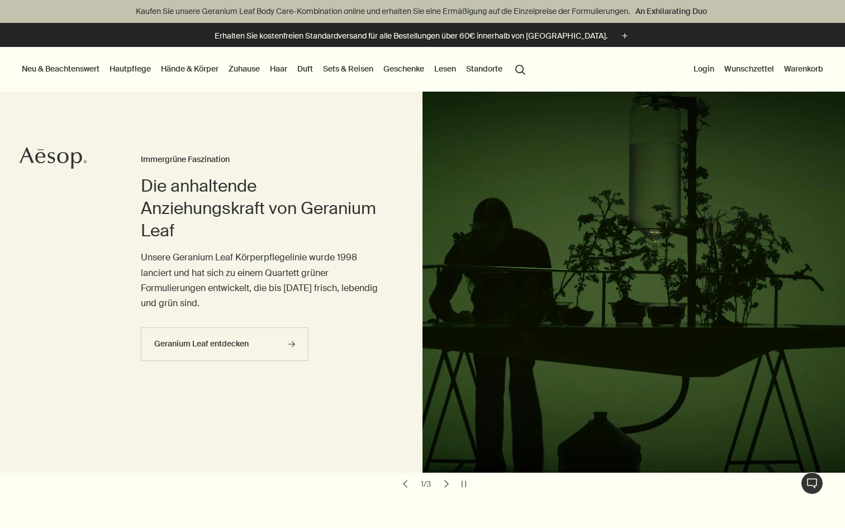
click at [449, 483] on button "chevron" at bounding box center [447, 484] width 16 height 16
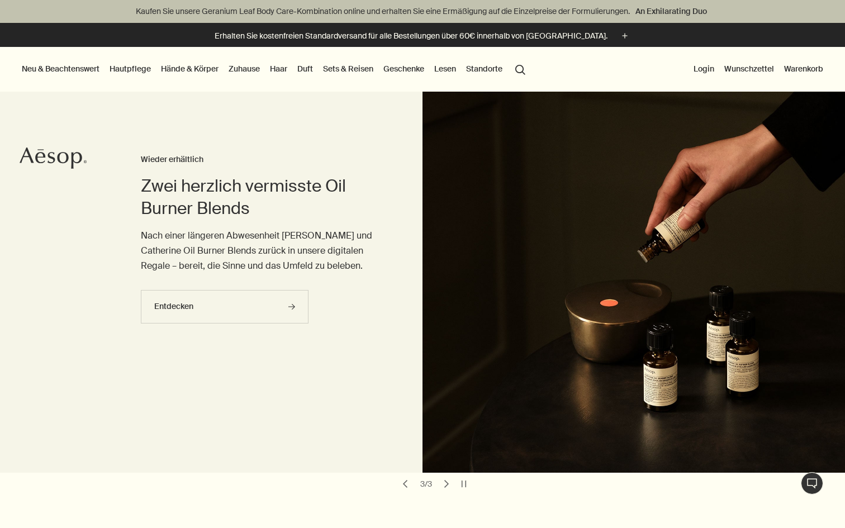
click at [449, 483] on button "chevron" at bounding box center [447, 484] width 16 height 16
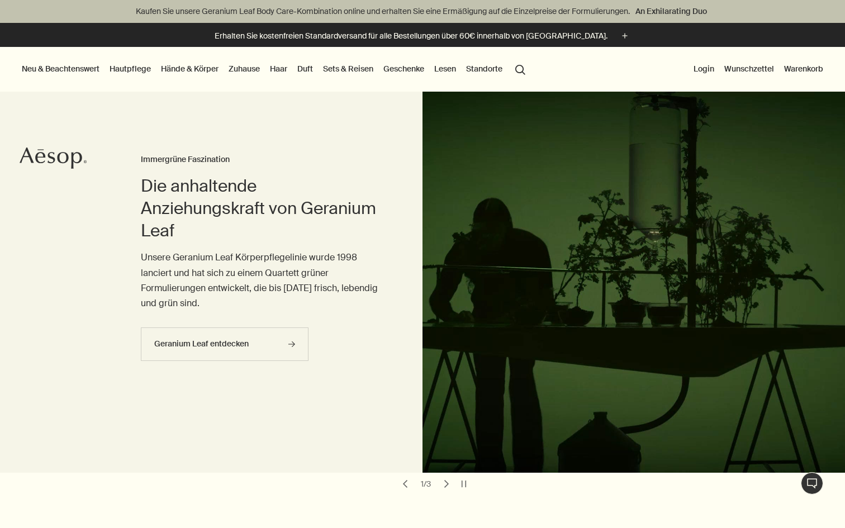
click at [449, 483] on button "chevron" at bounding box center [447, 484] width 16 height 16
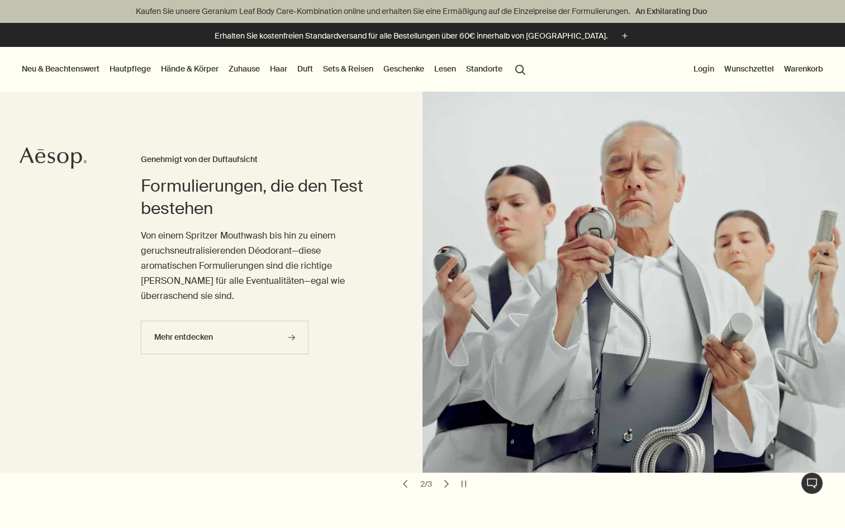
click at [541, 290] on video at bounding box center [633, 282] width 422 height 381
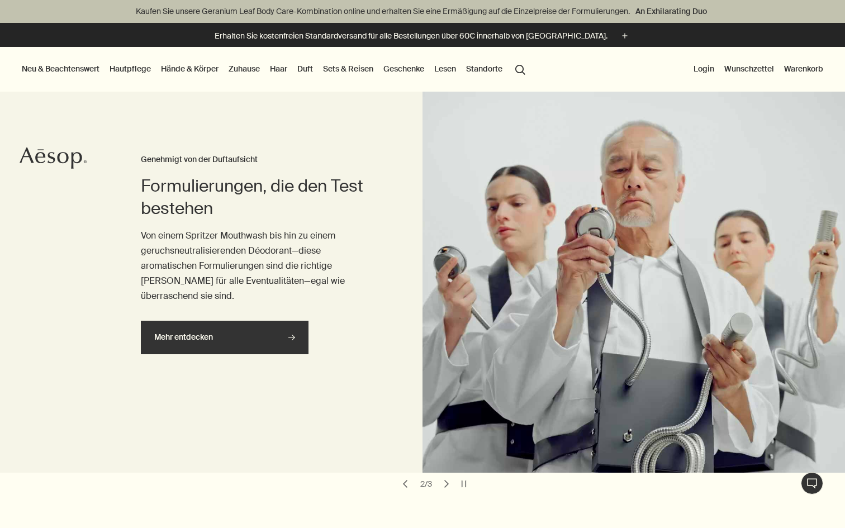
click at [258, 334] on link "Mehr entdecken rightArrow" at bounding box center [225, 338] width 168 height 34
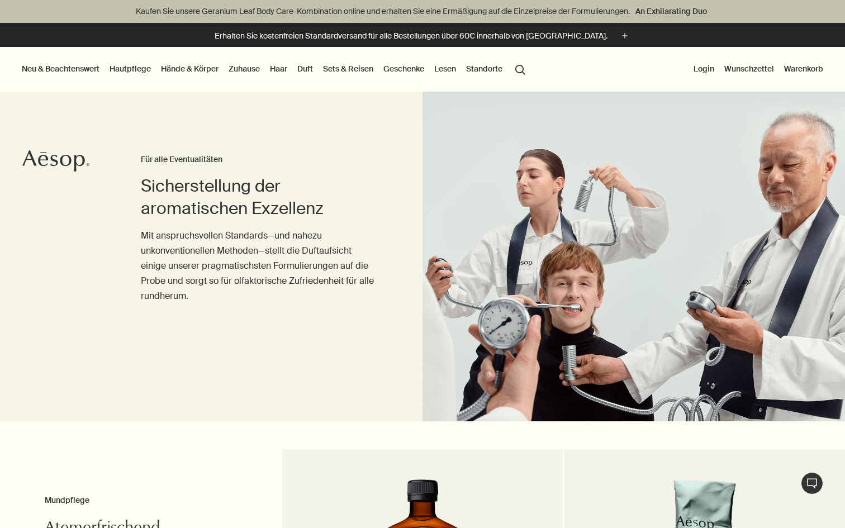
click at [279, 70] on link "Haar" at bounding box center [279, 68] width 22 height 15
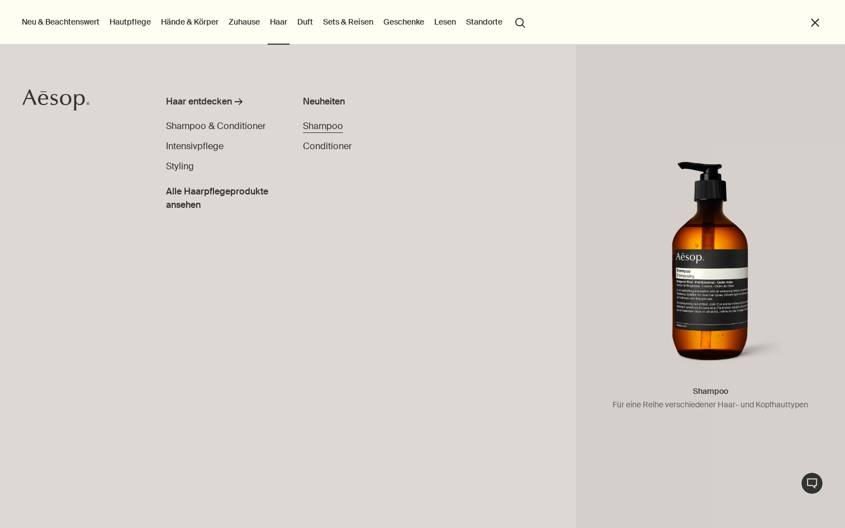
click at [325, 130] on span "Shampoo" at bounding box center [323, 126] width 40 height 12
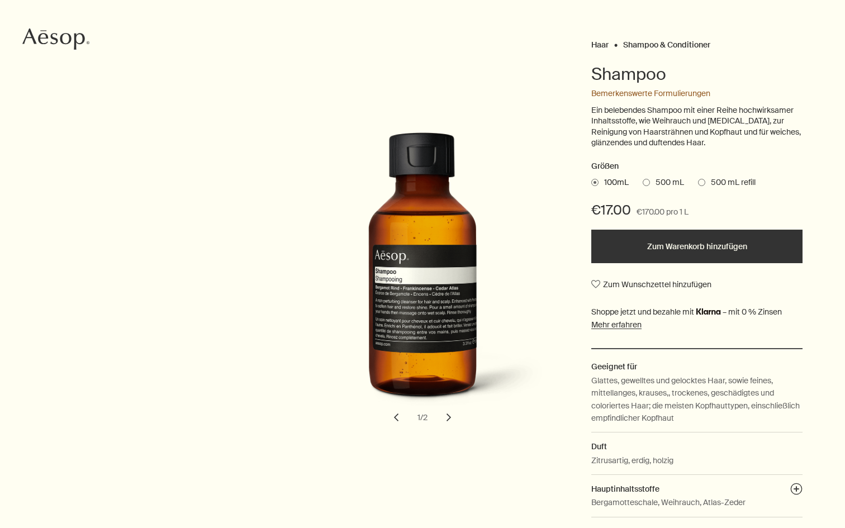
scroll to position [123, 0]
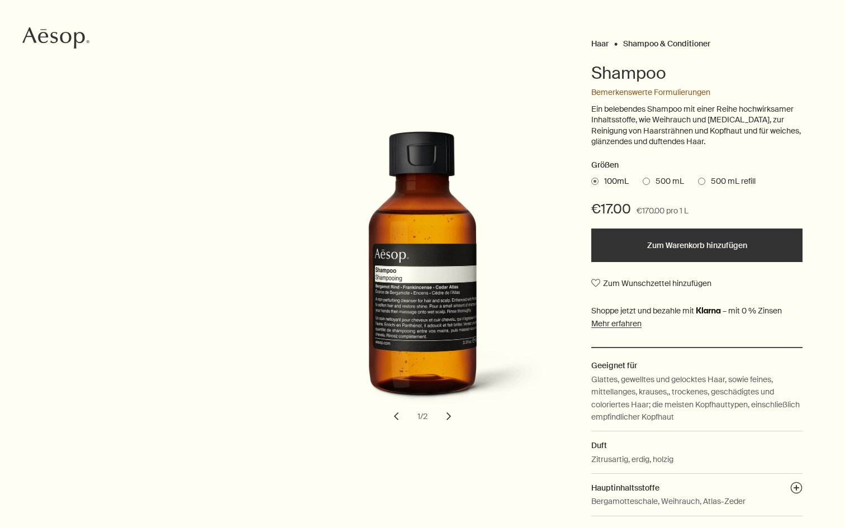
click at [658, 178] on span "500 mL" at bounding box center [667, 181] width 34 height 11
click at [643, 178] on input "500 mL" at bounding box center [643, 179] width 0 height 7
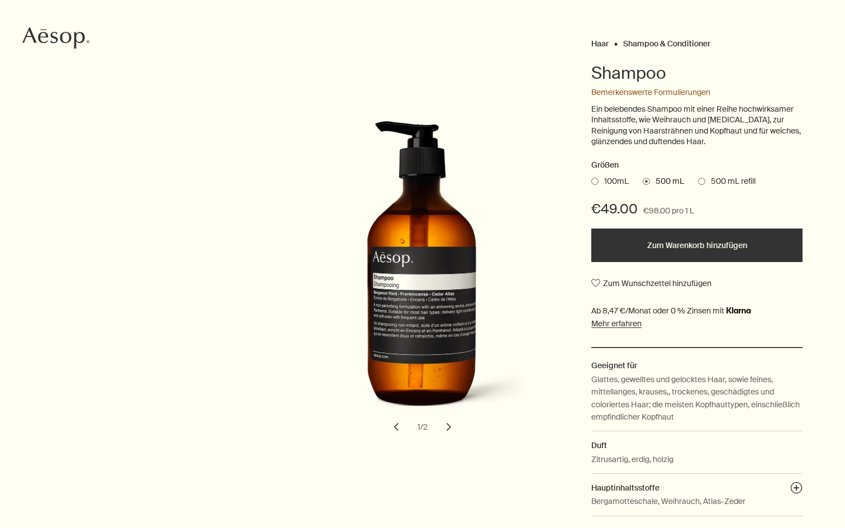
click at [607, 176] on span "100mL" at bounding box center [613, 181] width 30 height 11
click at [591, 176] on input "100mL" at bounding box center [591, 179] width 0 height 7
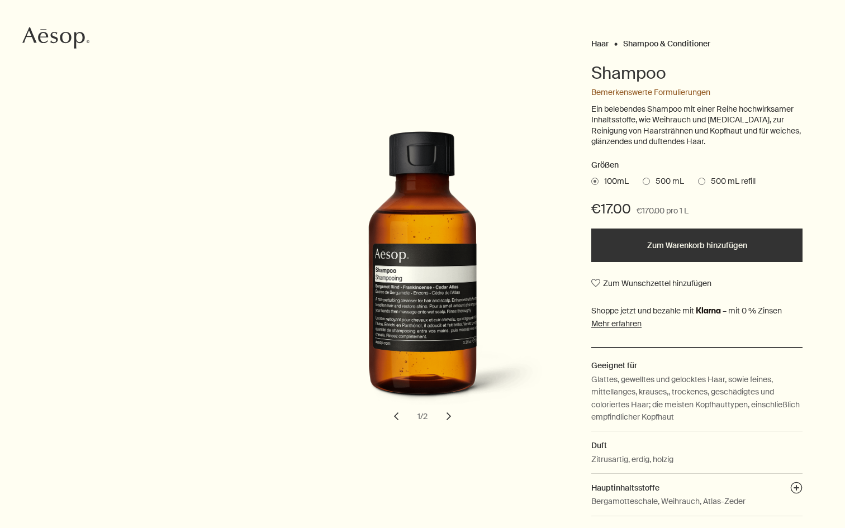
click at [665, 177] on span "500 mL" at bounding box center [667, 181] width 34 height 11
click at [643, 177] on input "500 mL" at bounding box center [643, 179] width 0 height 7
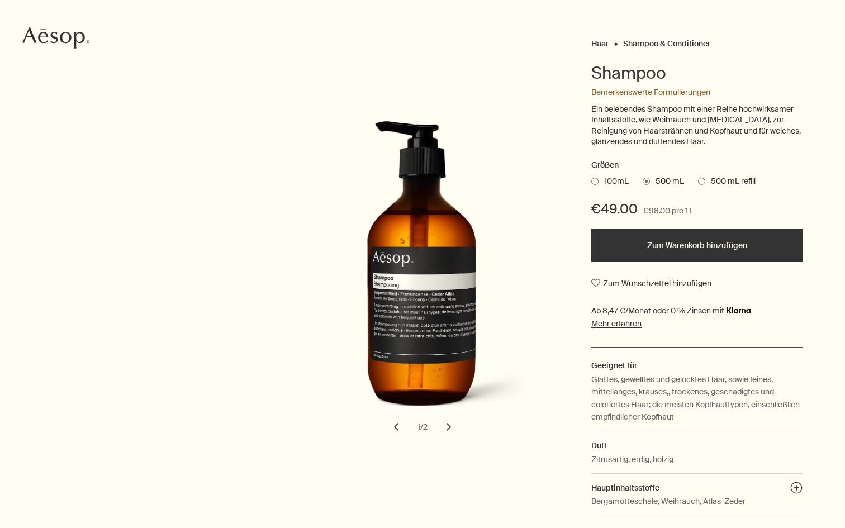
click at [601, 176] on span "100mL" at bounding box center [613, 181] width 30 height 11
click at [591, 176] on input "100mL" at bounding box center [591, 179] width 0 height 7
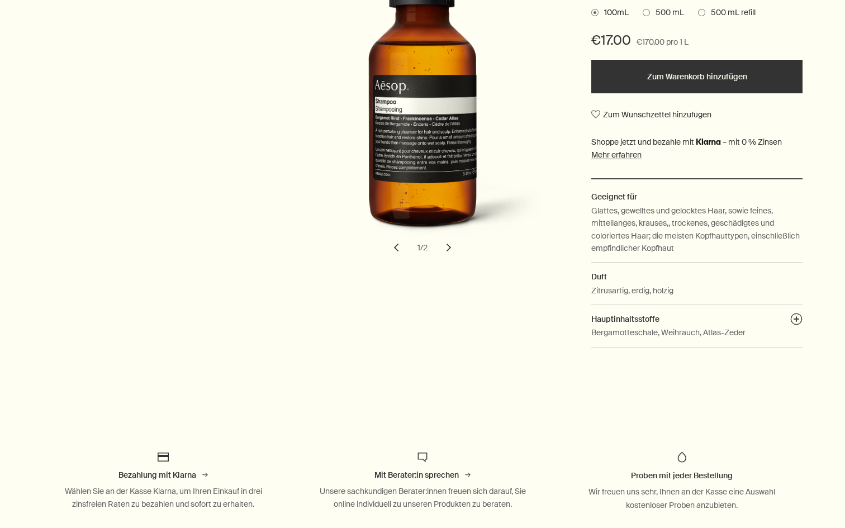
scroll to position [307, 0]
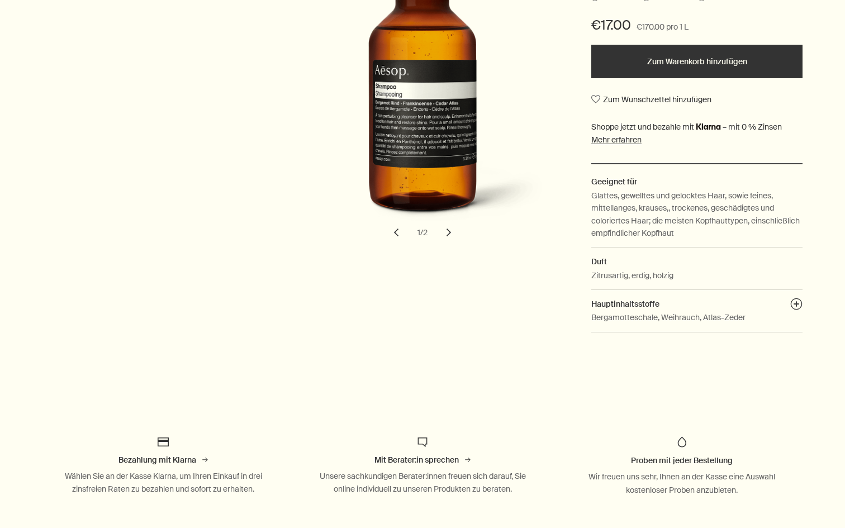
click at [605, 273] on p "Zitrusartig, erdig, holzig" at bounding box center [632, 275] width 82 height 12
drag, startPoint x: 605, startPoint y: 273, endPoint x: 668, endPoint y: 273, distance: 63.7
click at [668, 273] on p "Zitrusartig, erdig, holzig" at bounding box center [632, 275] width 82 height 12
click at [611, 313] on p "Bergamotteschale, Weihrauch, Atlas-Zeder" at bounding box center [668, 317] width 154 height 12
drag, startPoint x: 611, startPoint y: 313, endPoint x: 715, endPoint y: 313, distance: 103.9
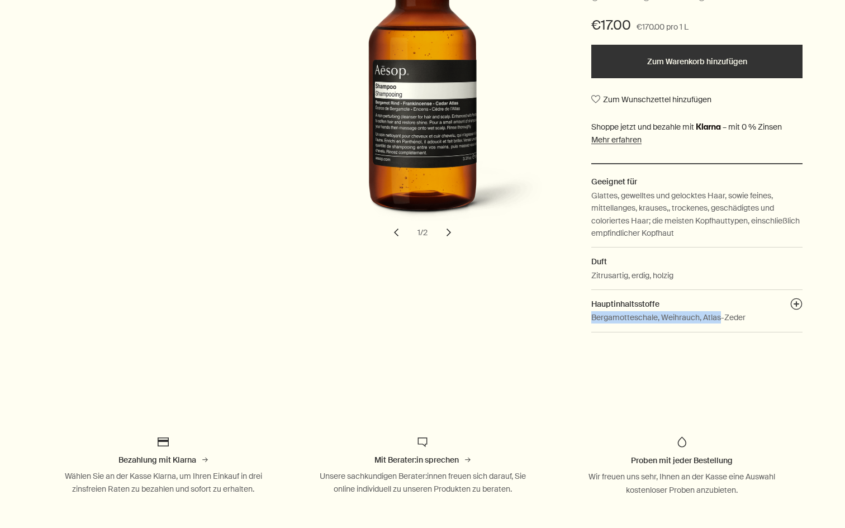
click at [715, 313] on p "Bergamotteschale, Weihrauch, Atlas-Zeder" at bounding box center [668, 317] width 154 height 12
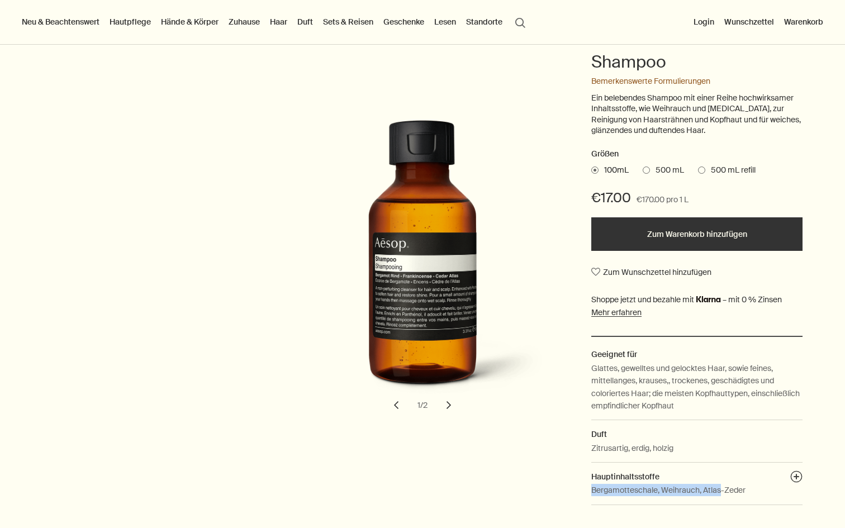
scroll to position [111, 0]
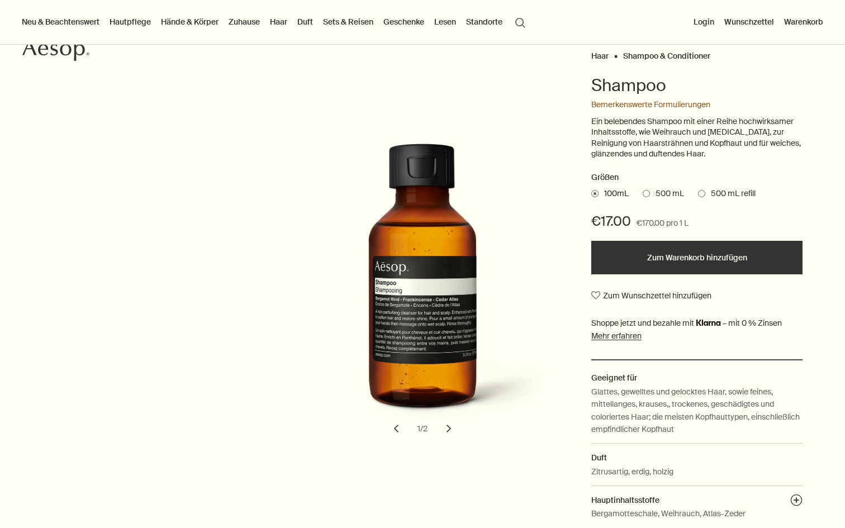
click at [603, 219] on span "€17.00" at bounding box center [611, 221] width 40 height 18
click at [667, 193] on span "500 mL" at bounding box center [667, 193] width 34 height 11
click at [643, 193] on input "500 mL" at bounding box center [643, 191] width 0 height 7
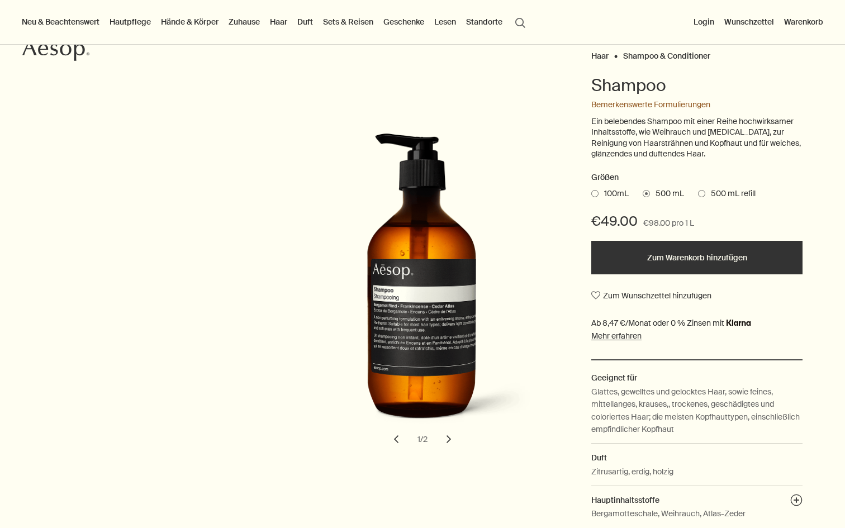
click at [596, 192] on span at bounding box center [594, 193] width 7 height 7
click at [591, 192] on input "100mL" at bounding box center [591, 191] width 0 height 7
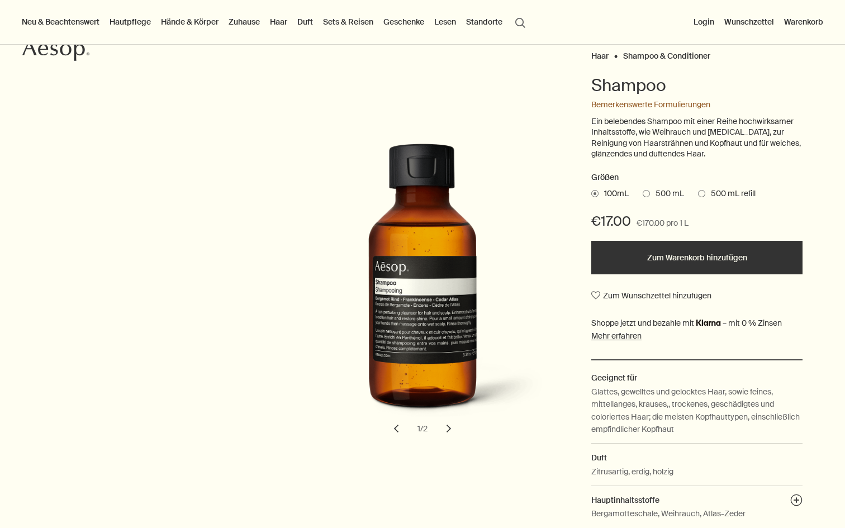
click at [191, 18] on link "Hände & Körper" at bounding box center [190, 22] width 62 height 15
